Goal: Task Accomplishment & Management: Complete application form

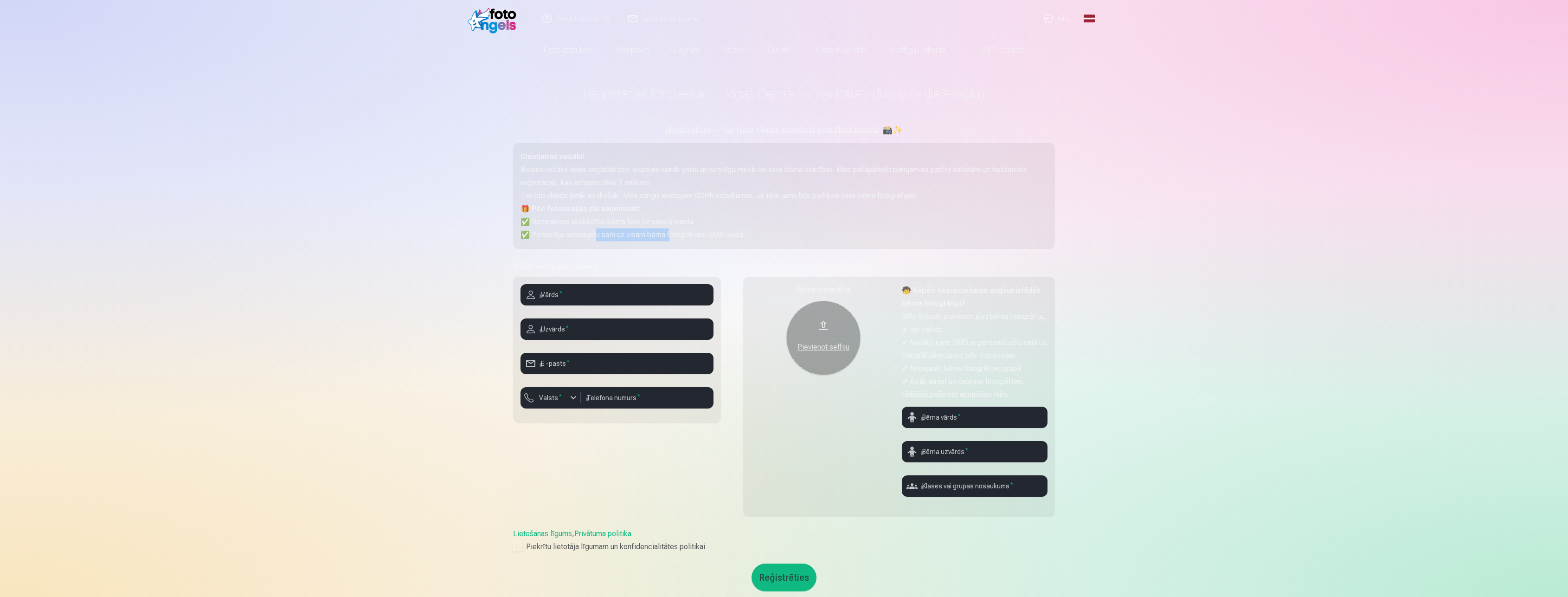
drag, startPoint x: 611, startPoint y: 237, endPoint x: 676, endPoint y: 230, distance: 65.4
click at [676, 230] on p "✅ Personīgu aizsargātu saiti uz visām bērna fotogrāfijām SMS veidā" at bounding box center [784, 235] width 527 height 13
click at [1179, 271] on div "Palīdzības centrs Sazinies ar mums Ieiet Global Latvian (lv) Lithuanian (lt) Ru…" at bounding box center [784, 434] width 1568 height 869
click at [992, 490] on input "text" at bounding box center [975, 486] width 145 height 21
click at [576, 392] on div "button" at bounding box center [573, 398] width 11 height 11
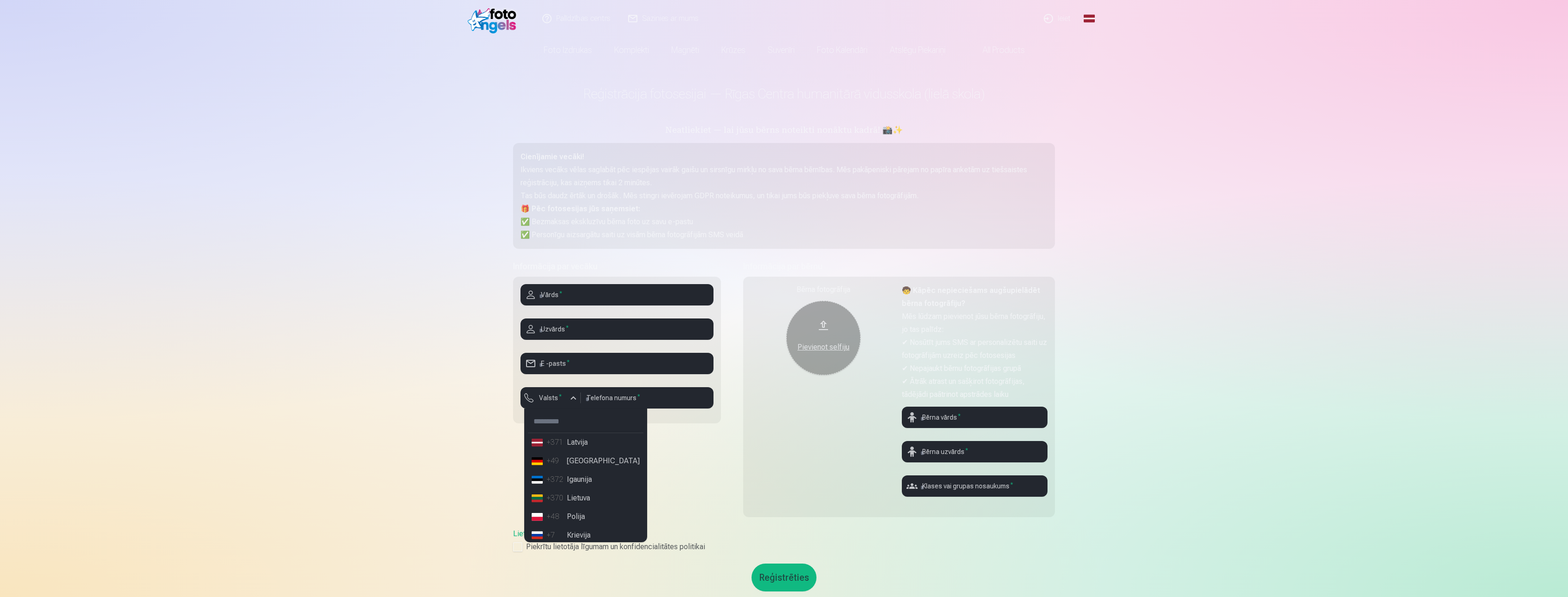
click at [576, 443] on li "+371 Latvija" at bounding box center [586, 442] width 116 height 18
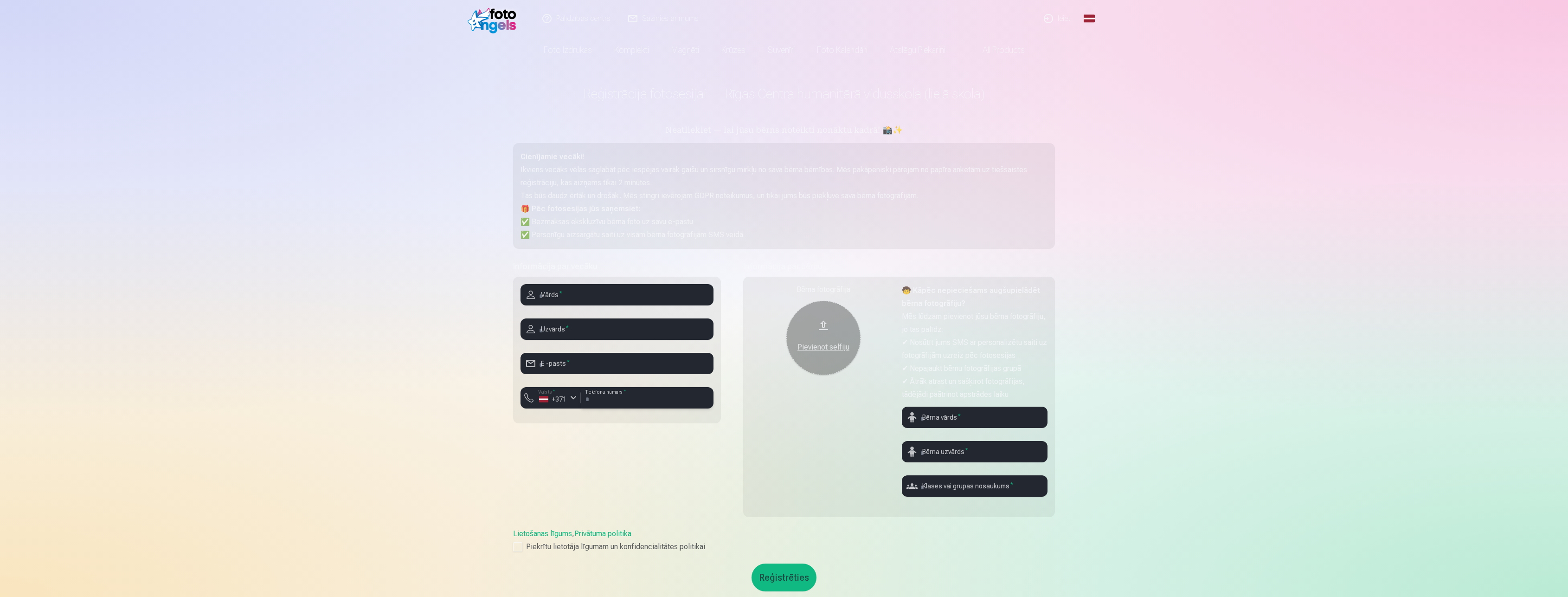
click at [629, 399] on input "number" at bounding box center [647, 398] width 133 height 21
click at [795, 490] on div "Bērna fotogrāfija Pievienot selfiju" at bounding box center [823, 394] width 145 height 220
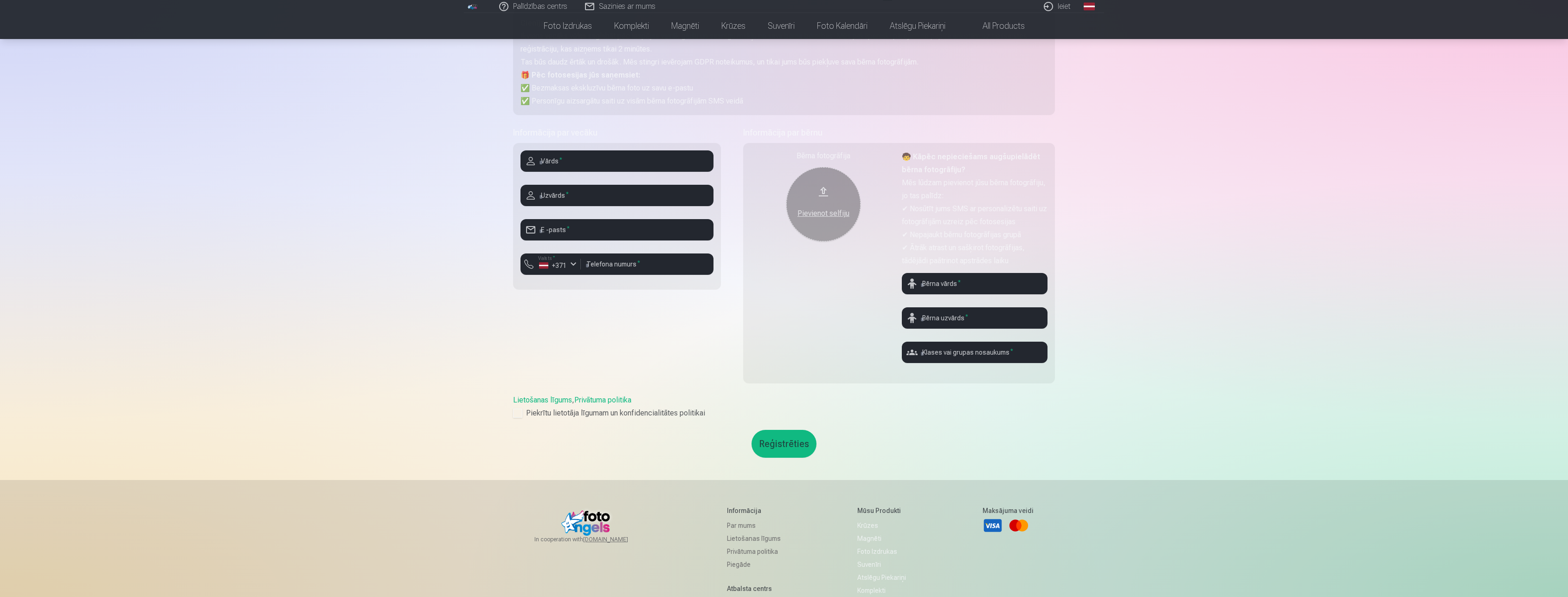
scroll to position [140, 0]
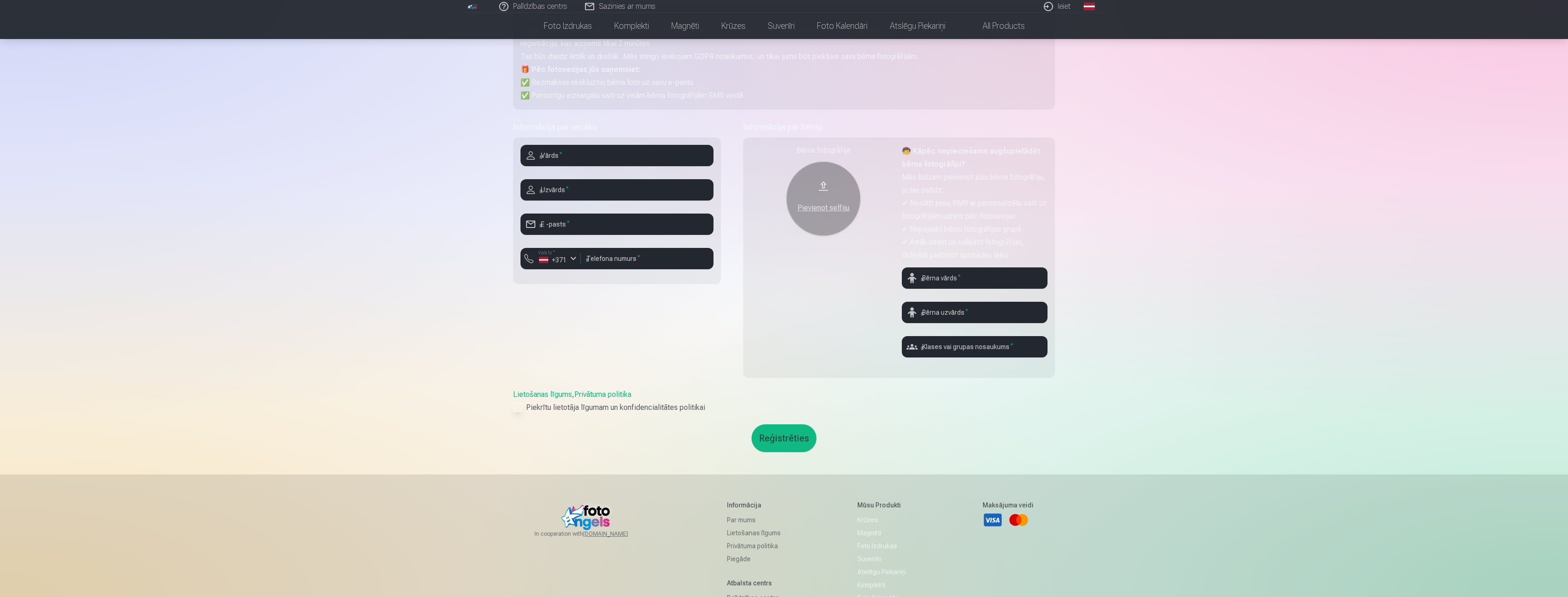
click at [514, 408] on div at bounding box center [517, 408] width 9 height 9
click at [773, 434] on button "Reģistrēties" at bounding box center [784, 439] width 65 height 28
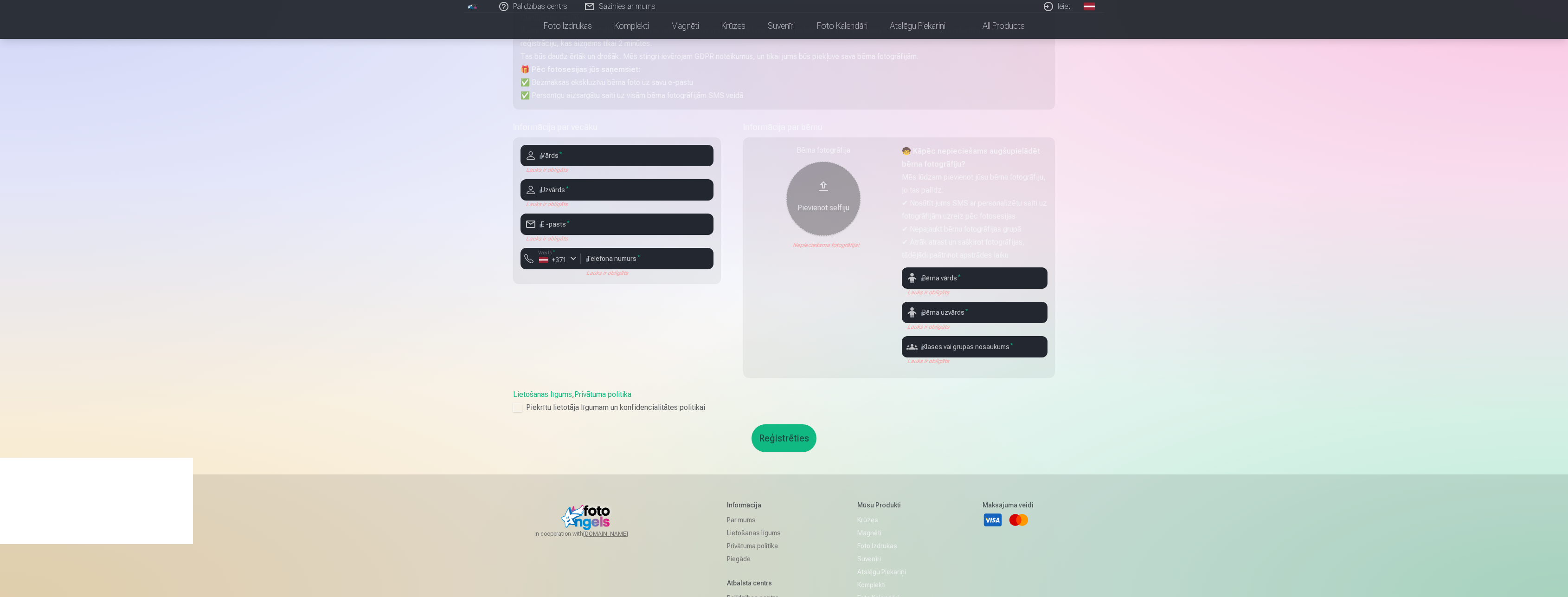
click at [768, 322] on div "Bērna fotogrāfija Pievienot selfiju Nepieciešama fotogrāfija!" at bounding box center [823, 255] width 145 height 220
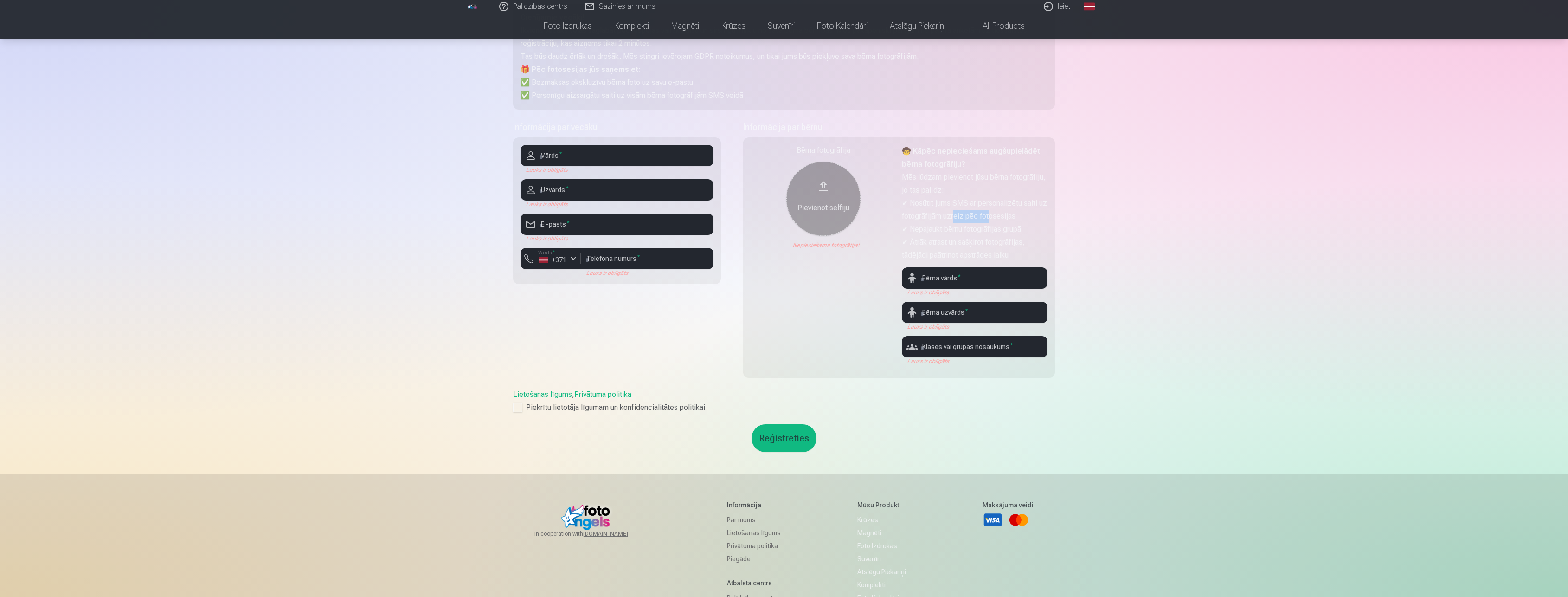
drag, startPoint x: 992, startPoint y: 214, endPoint x: 1002, endPoint y: 214, distance: 10.0
click at [1002, 214] on p "✔ Nosūtīt jums SMS ar personalizētu saiti uz fotogrāfijām uzreiz pēc fotosesijas" at bounding box center [975, 210] width 145 height 26
drag, startPoint x: 1002, startPoint y: 214, endPoint x: 954, endPoint y: 237, distance: 53.2
click at [954, 237] on p "✔ Ātrāk atrast un sašķirot fotogrāfijas, tādējādi paātrinot apstrādes laiku" at bounding box center [975, 249] width 145 height 26
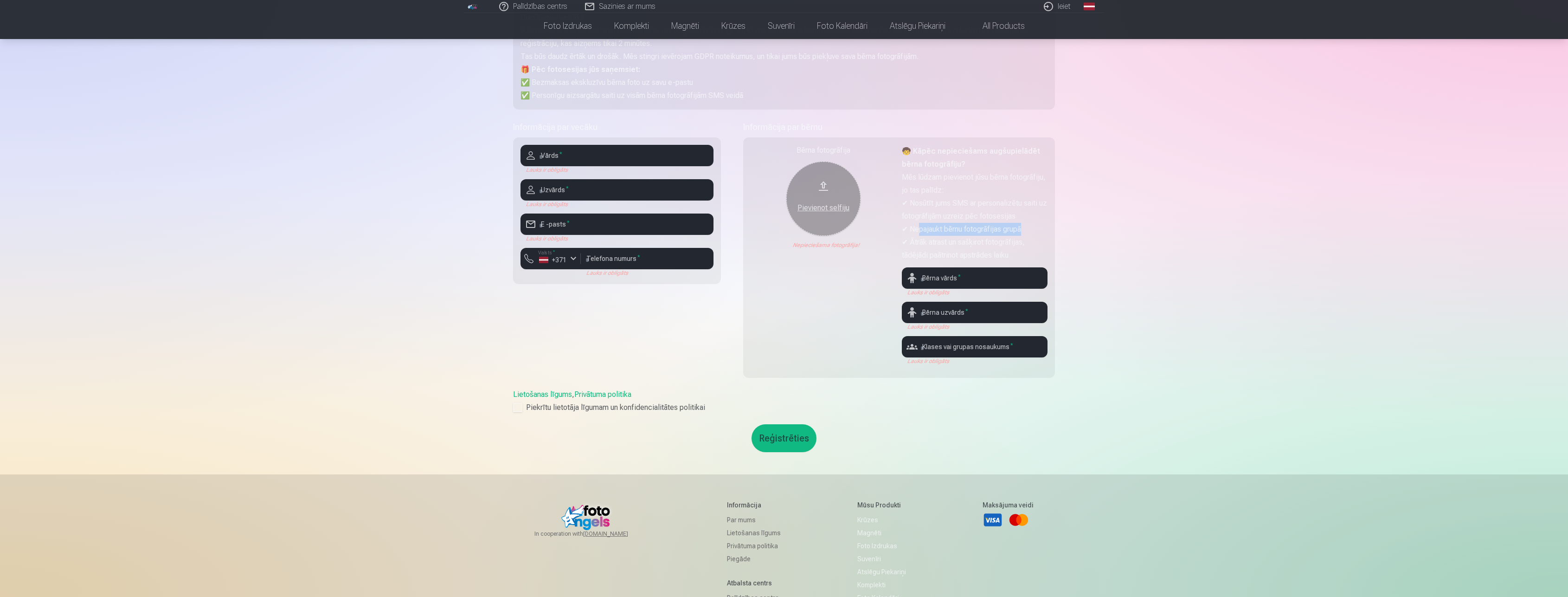
drag, startPoint x: 923, startPoint y: 229, endPoint x: 1111, endPoint y: 235, distance: 188.1
click at [1111, 235] on div "Palīdzības centrs Sazinies ar mums Ieiet Global Latvian (lv) Lithuanian (lt) Ru…" at bounding box center [784, 295] width 1568 height 869
click at [1186, 368] on div "Palīdzības centrs Sazinies ar mums Ieiet Global Latvian (lv) Lithuanian (lt) Ru…" at bounding box center [784, 295] width 1568 height 869
drag, startPoint x: 953, startPoint y: 238, endPoint x: 1042, endPoint y: 256, distance: 90.8
click at [1042, 256] on p "✔ Ātrāk atrast un sašķirot fotogrāfijas, tādējādi paātrinot apstrādes laiku" at bounding box center [975, 249] width 145 height 26
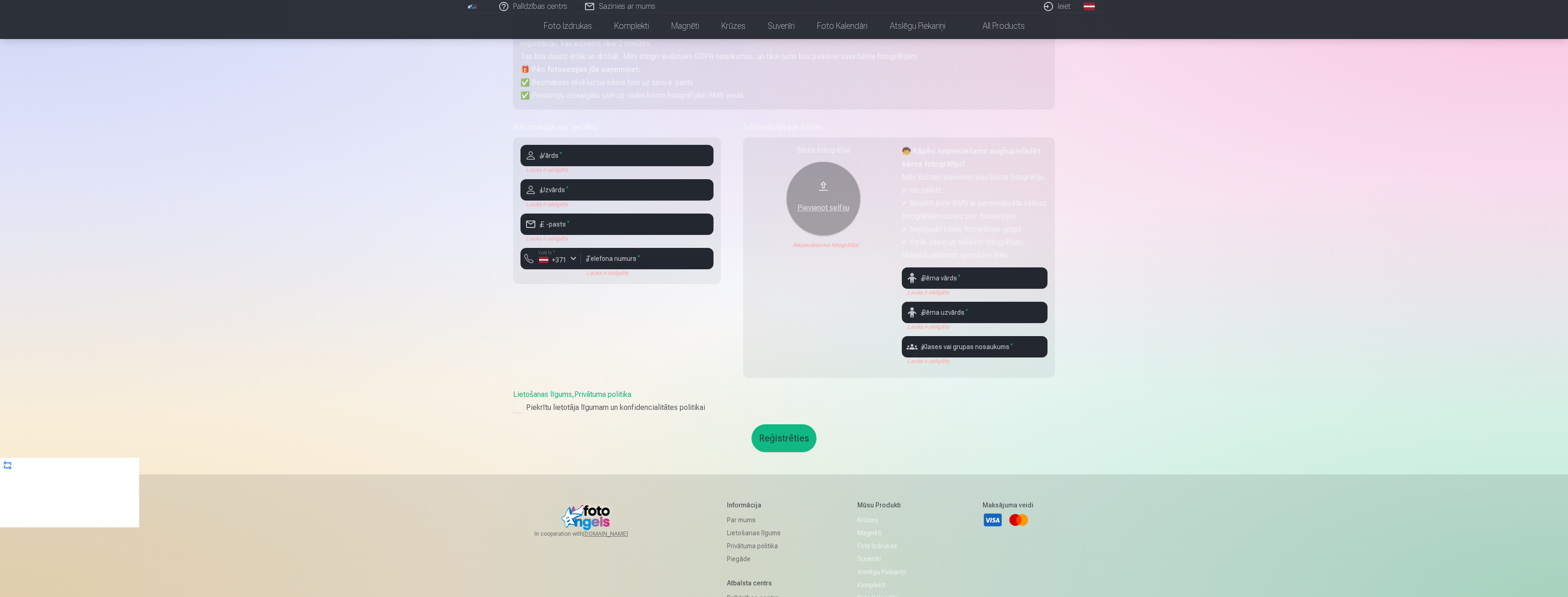
drag, startPoint x: 1042, startPoint y: 256, endPoint x: 1115, endPoint y: 338, distance: 109.8
click at [1115, 338] on div "Palīdzības centrs Sazinies ar mums Ieiet Global Latvian (lv) Lithuanian (lt) Ru…" at bounding box center [784, 295] width 1568 height 869
